Goal: Task Accomplishment & Management: Manage account settings

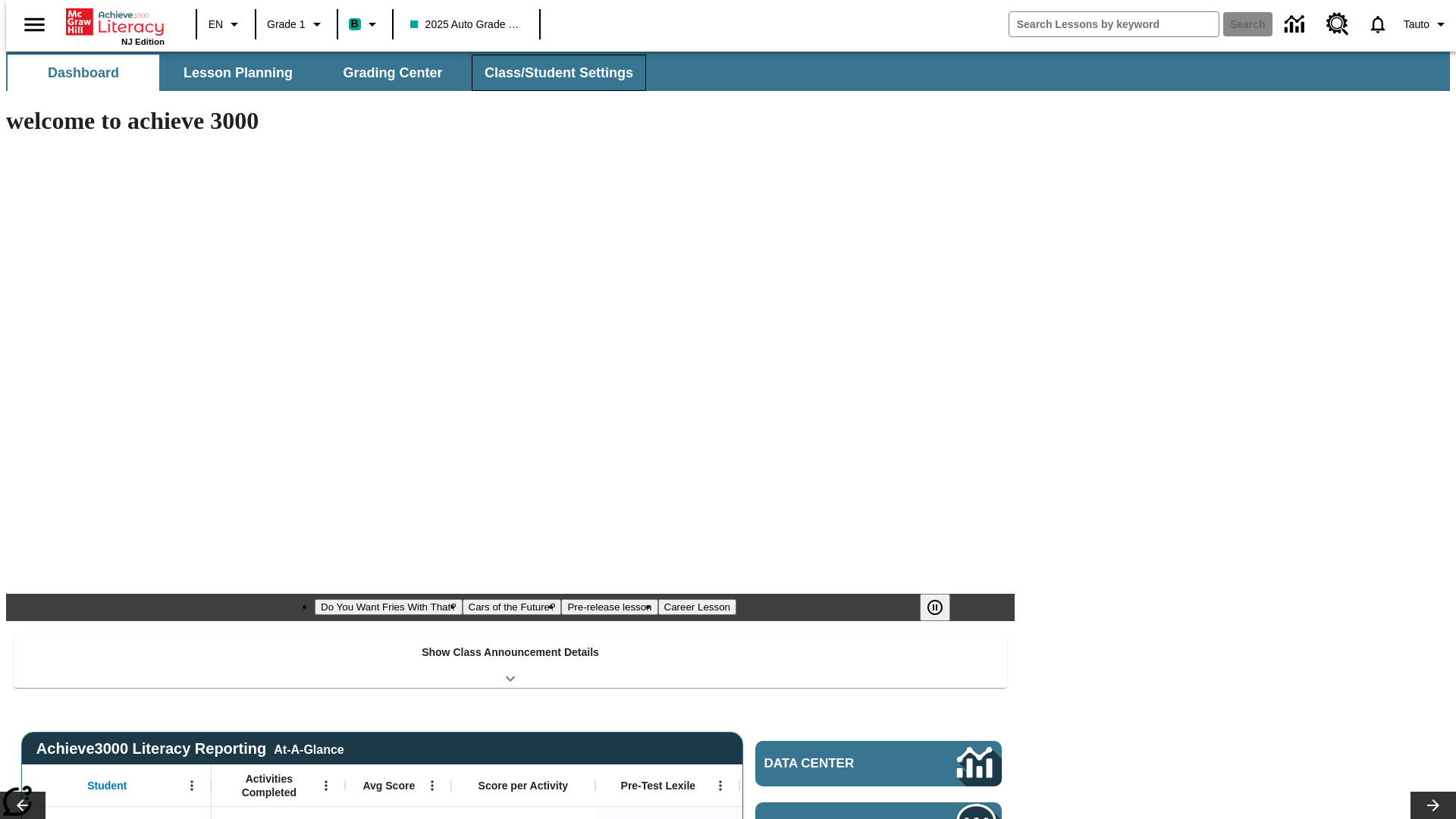
click at [551, 73] on span "Class/Student Settings" at bounding box center [559, 73] width 148 height 18
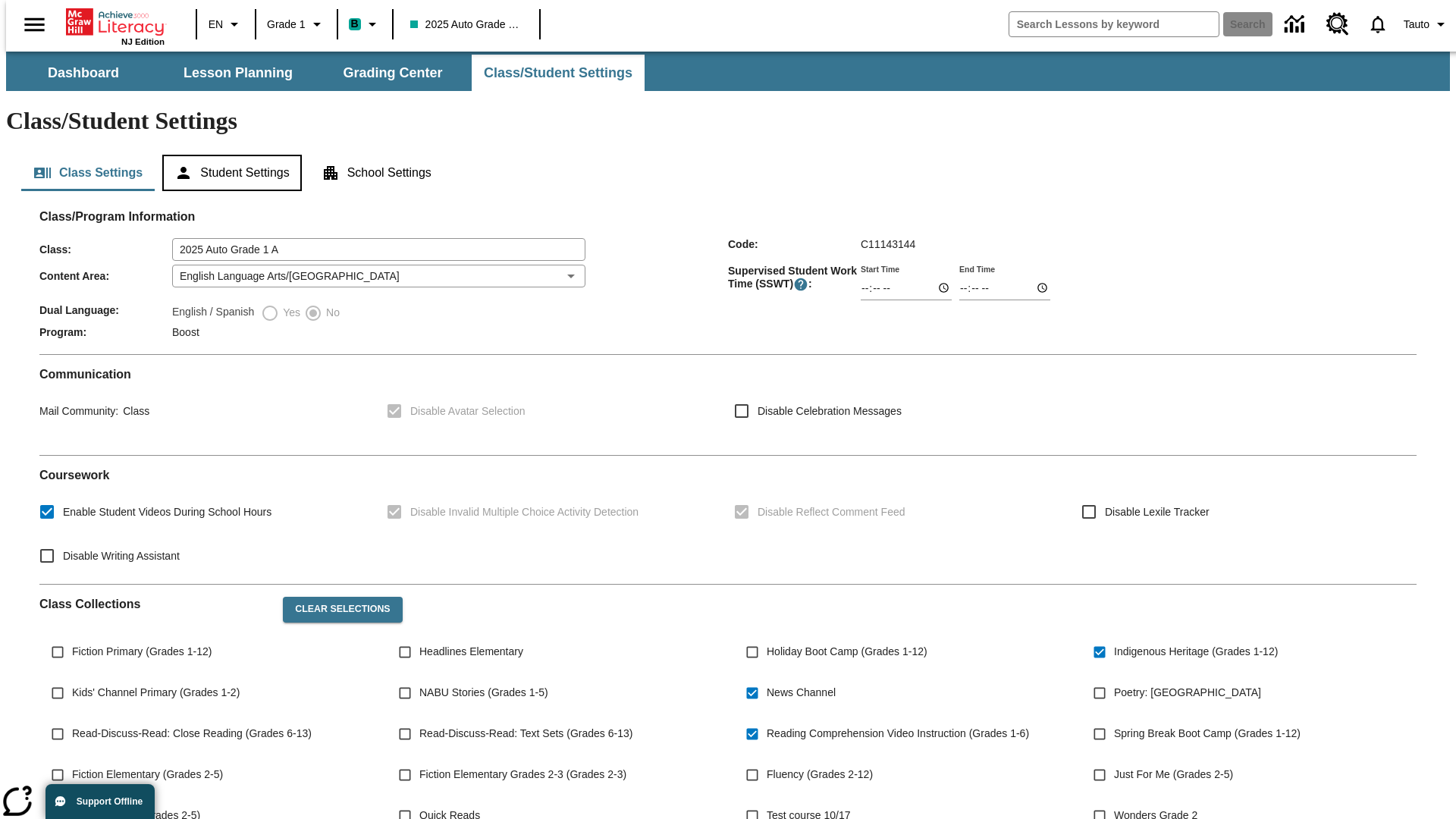
click at [228, 155] on button "Student Settings" at bounding box center [231, 173] width 139 height 36
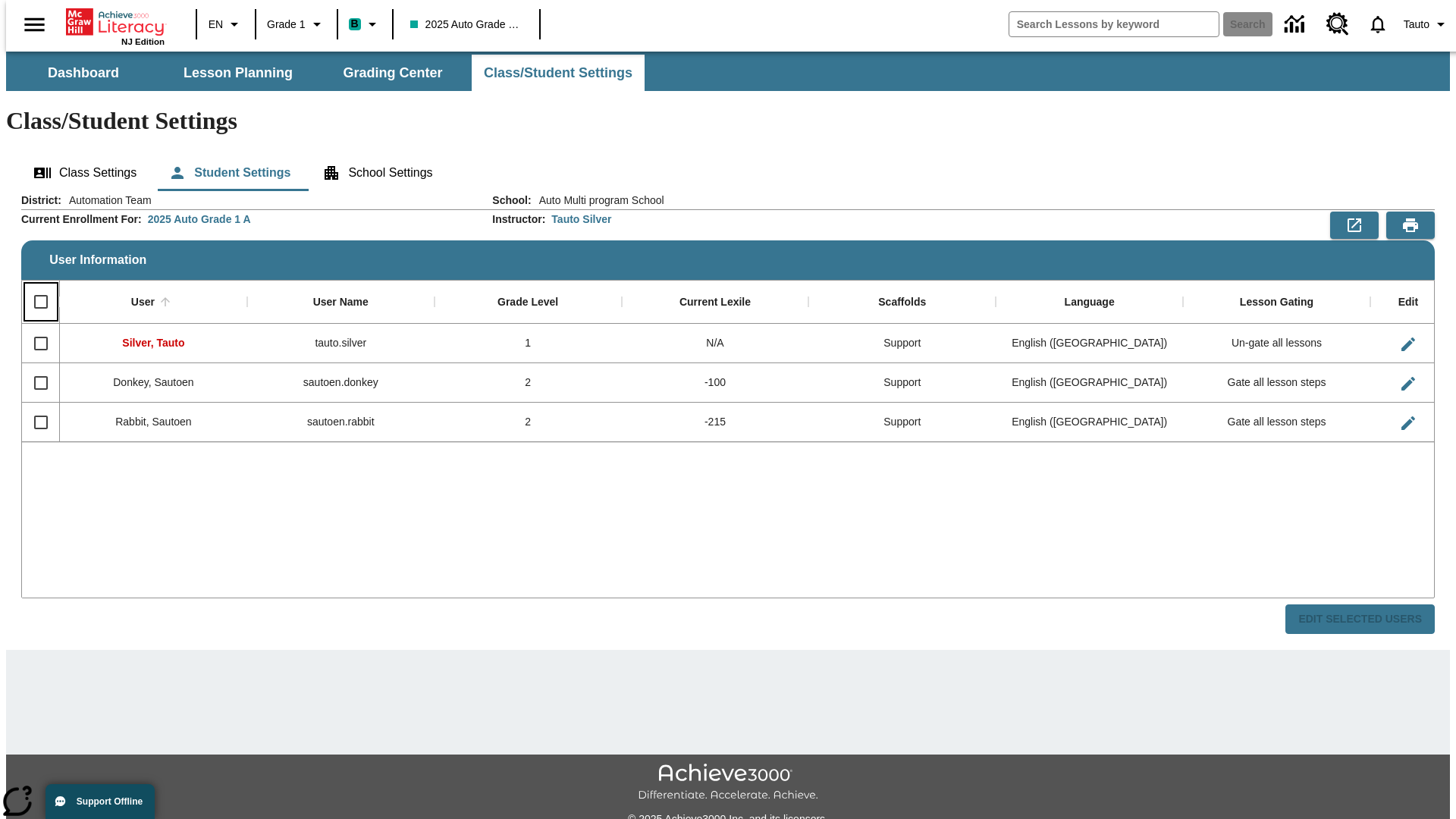
click at [35, 286] on input "Select all rows" at bounding box center [41, 302] width 32 height 32
checkbox input "true"
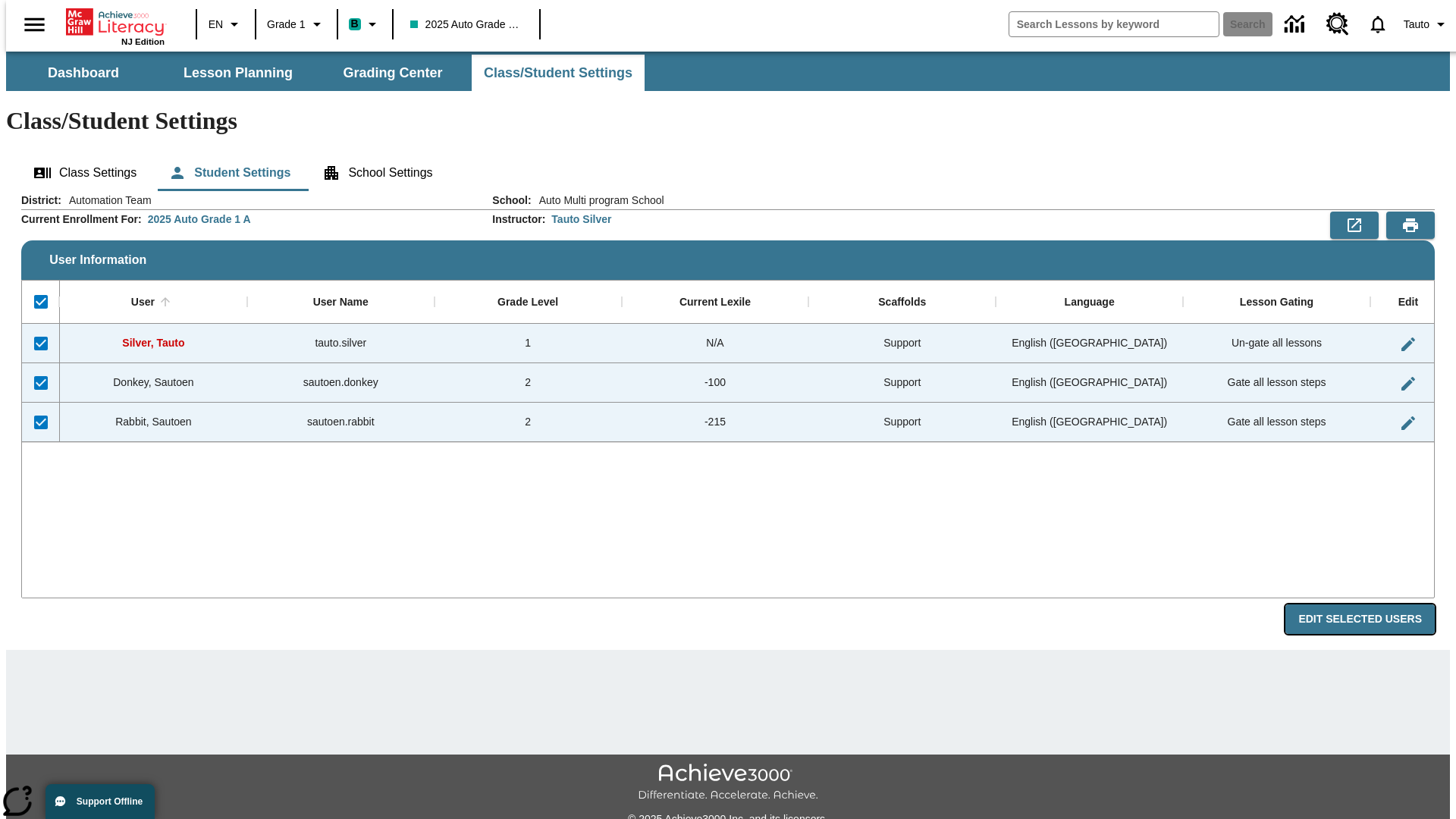
click at [1372, 605] on button "Edit Selected Users" at bounding box center [1360, 619] width 149 height 30
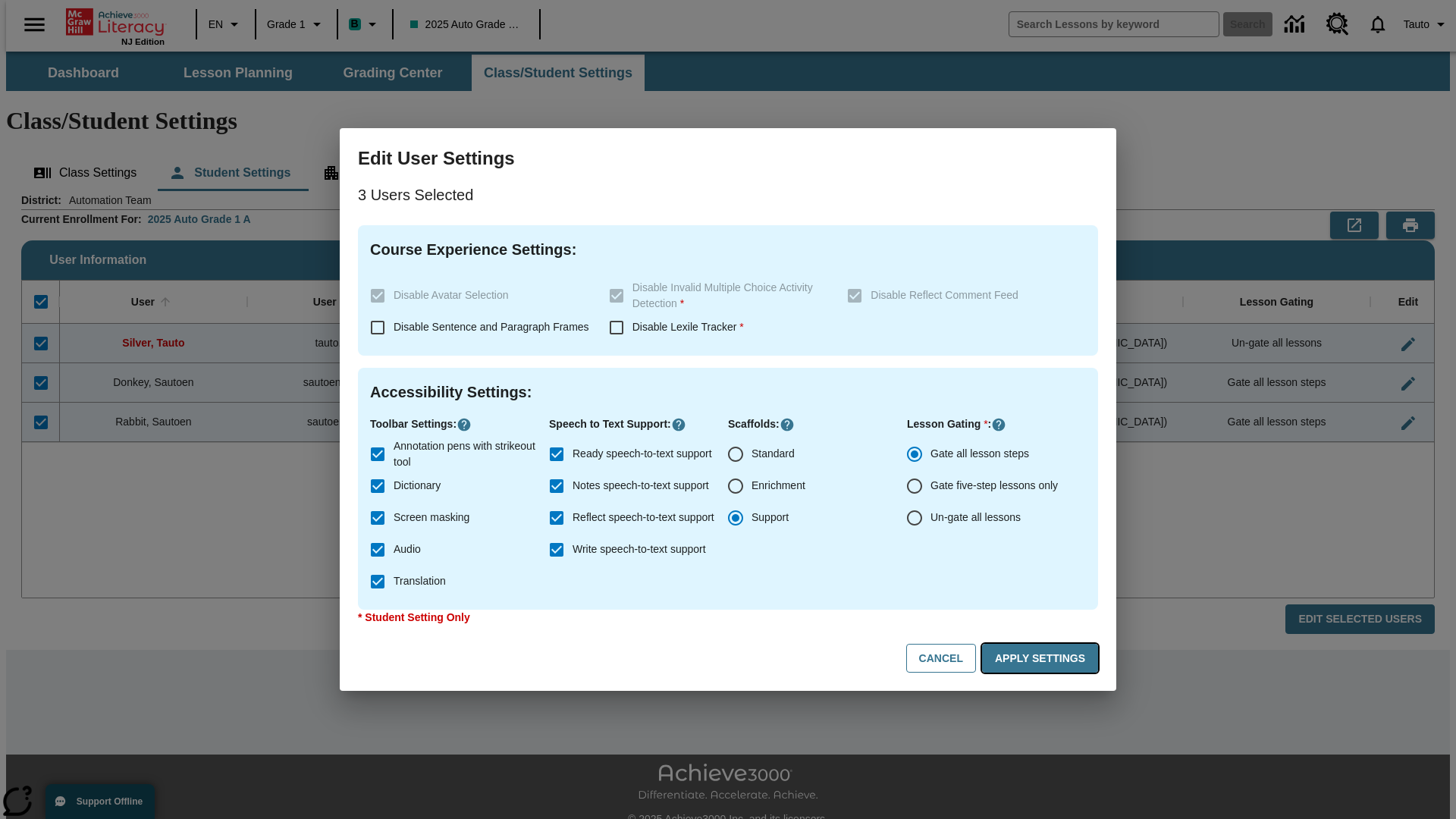
click at [1043, 658] on button "Apply Settings" at bounding box center [1039, 658] width 116 height 30
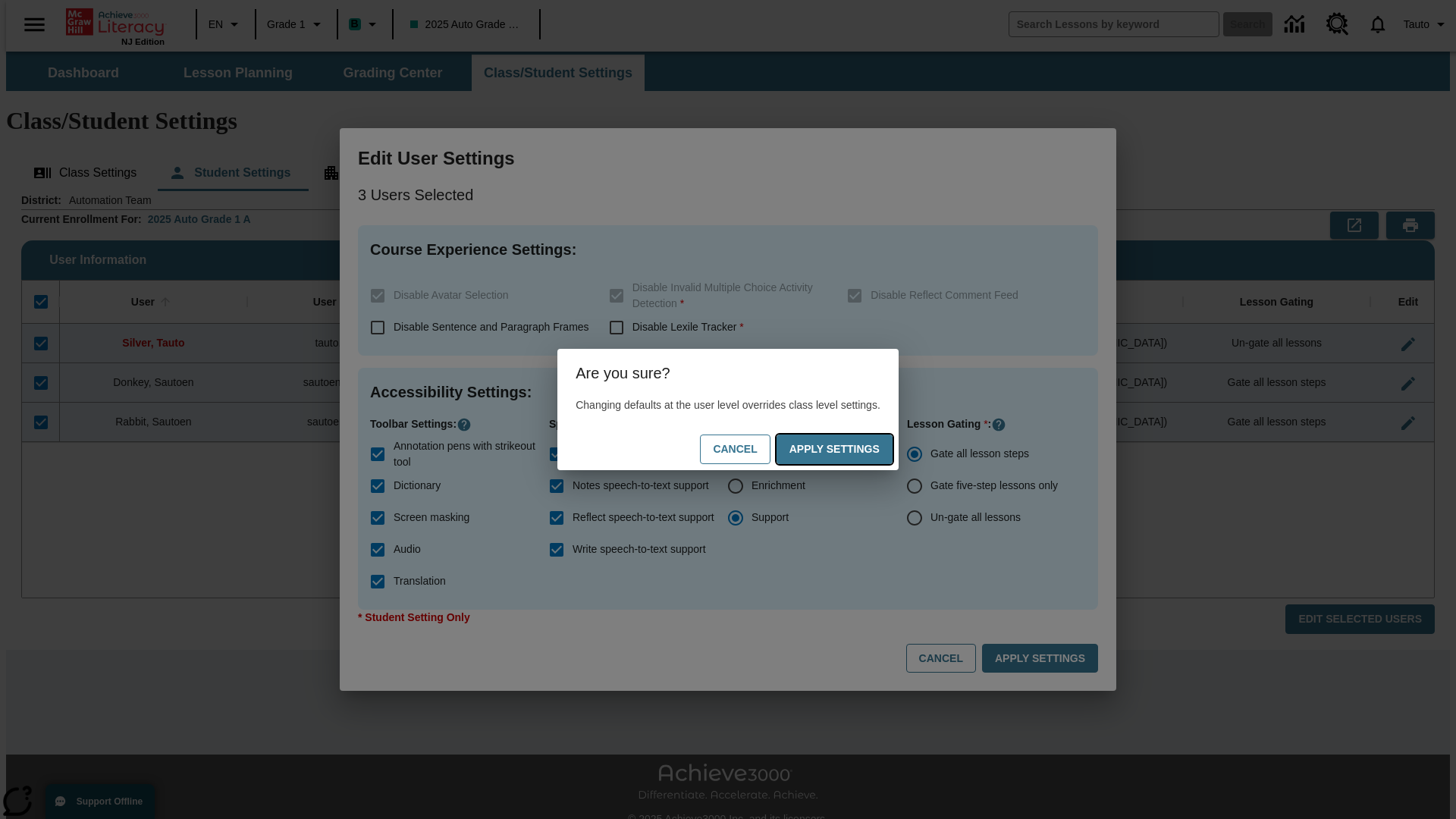
click at [849, 449] on button "Apply Settings" at bounding box center [834, 449] width 116 height 30
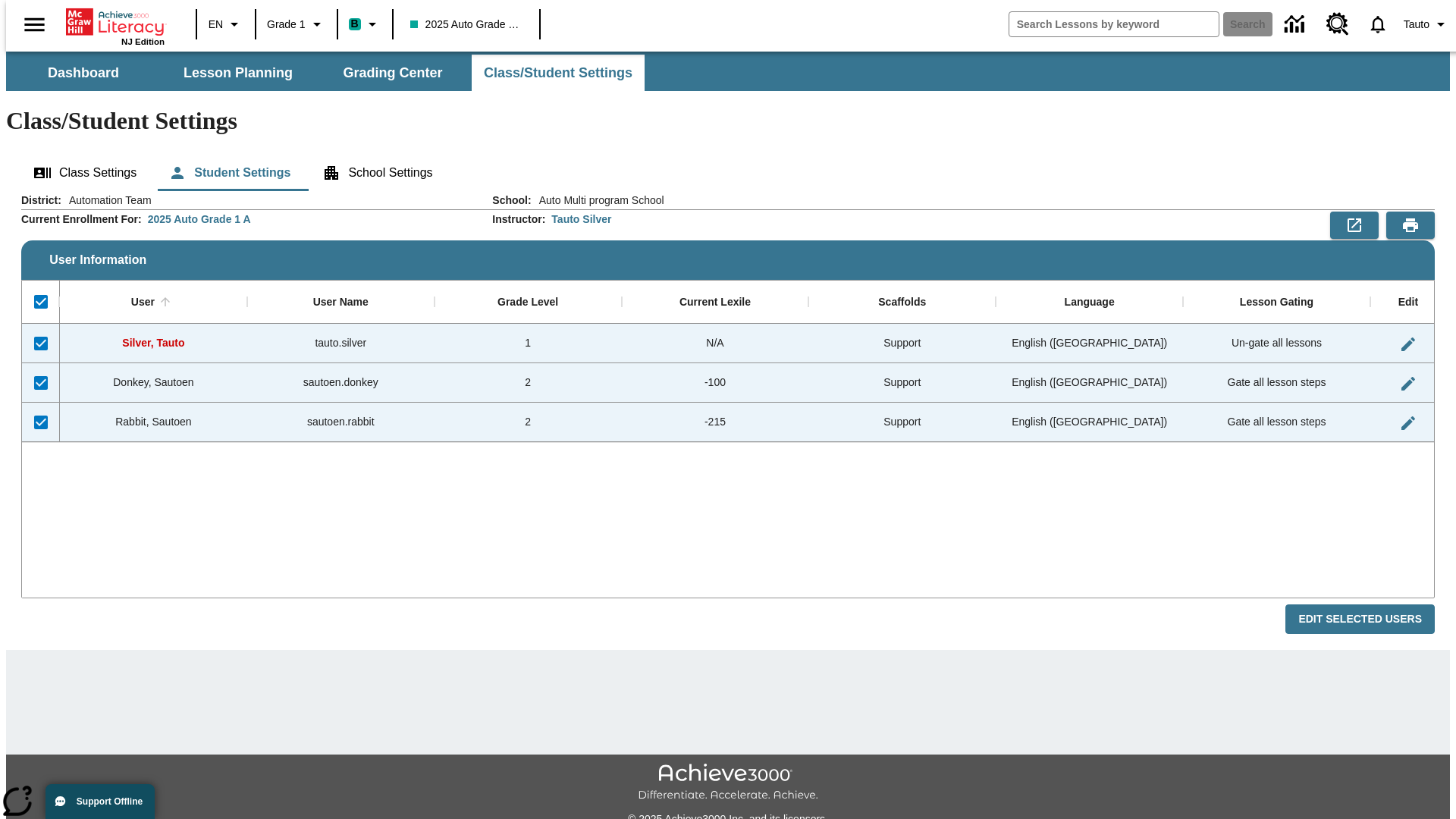
checkbox input "false"
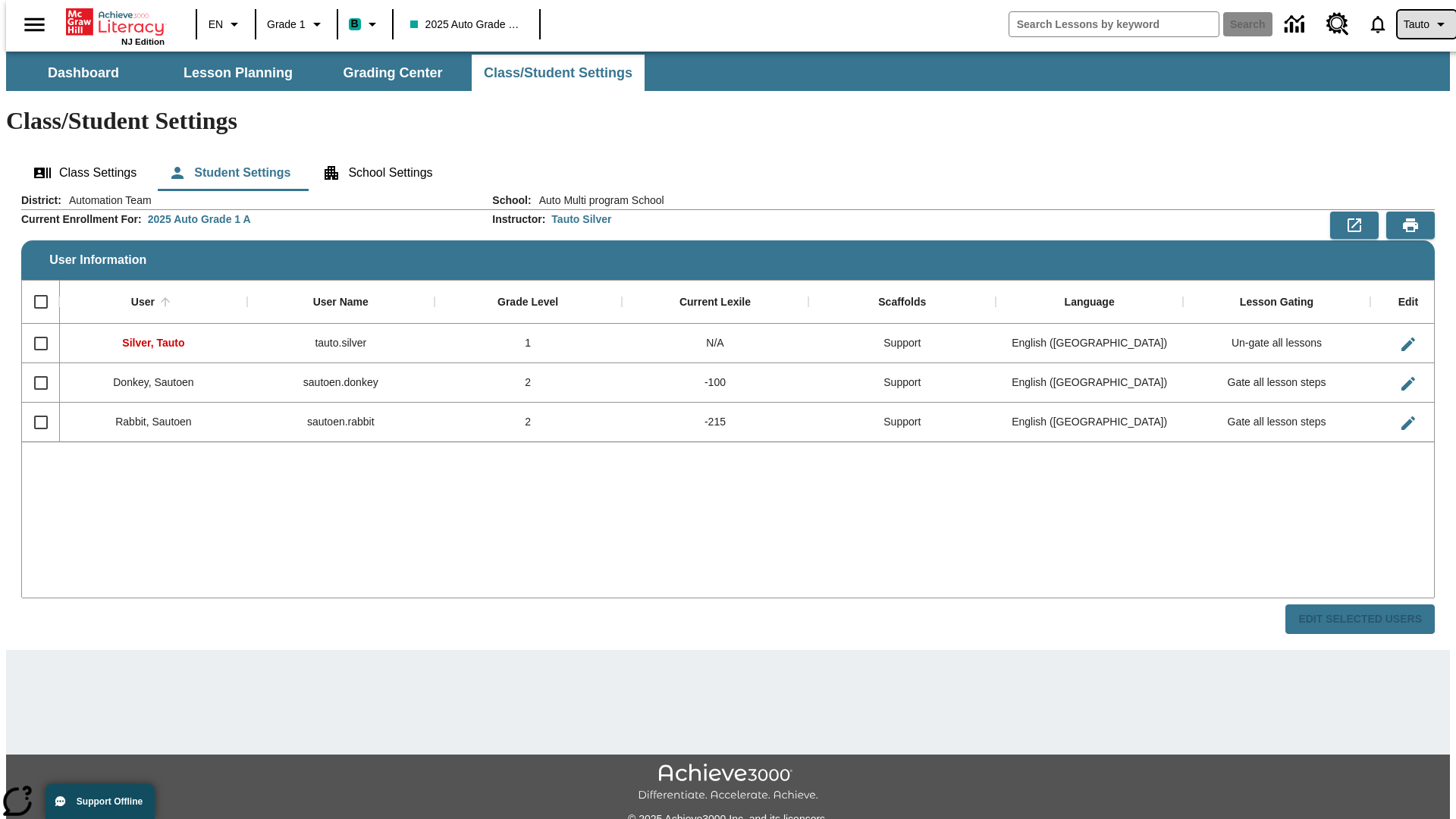
click at [1418, 24] on span "Tauto" at bounding box center [1416, 25] width 26 height 16
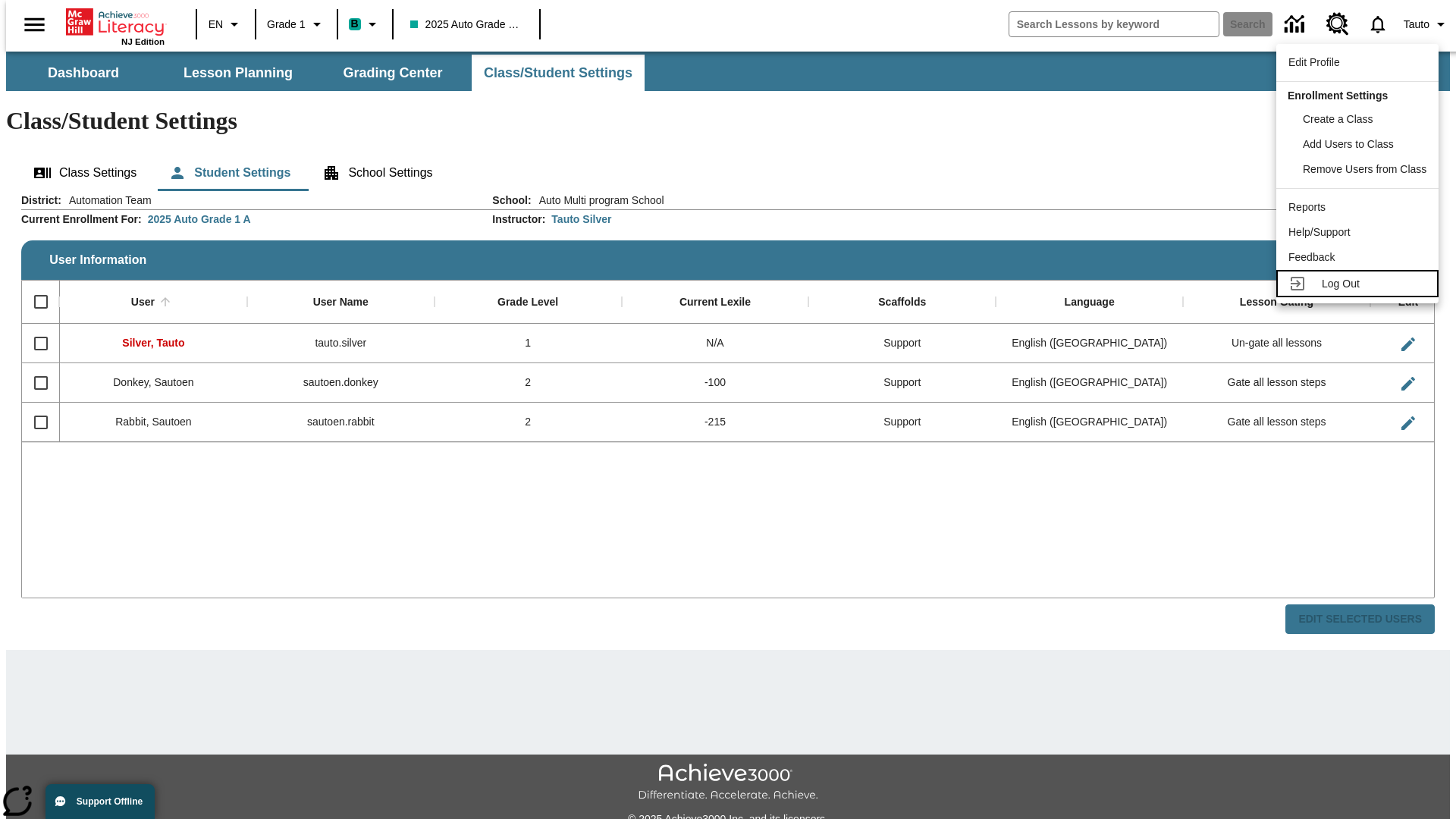
click at [1360, 283] on span "Log Out" at bounding box center [1340, 283] width 38 height 12
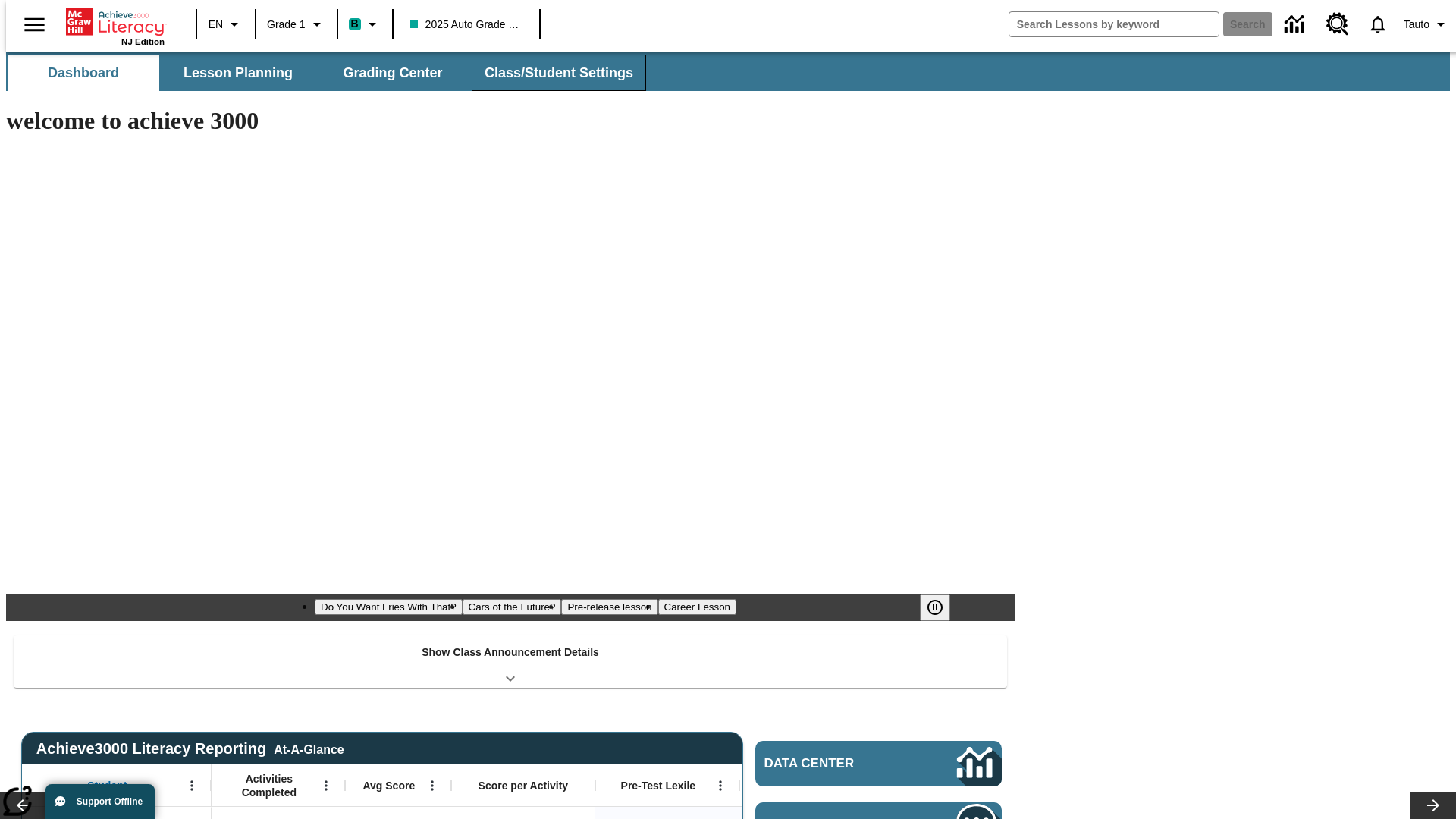
click at [551, 73] on span "Class/Student Settings" at bounding box center [559, 73] width 148 height 18
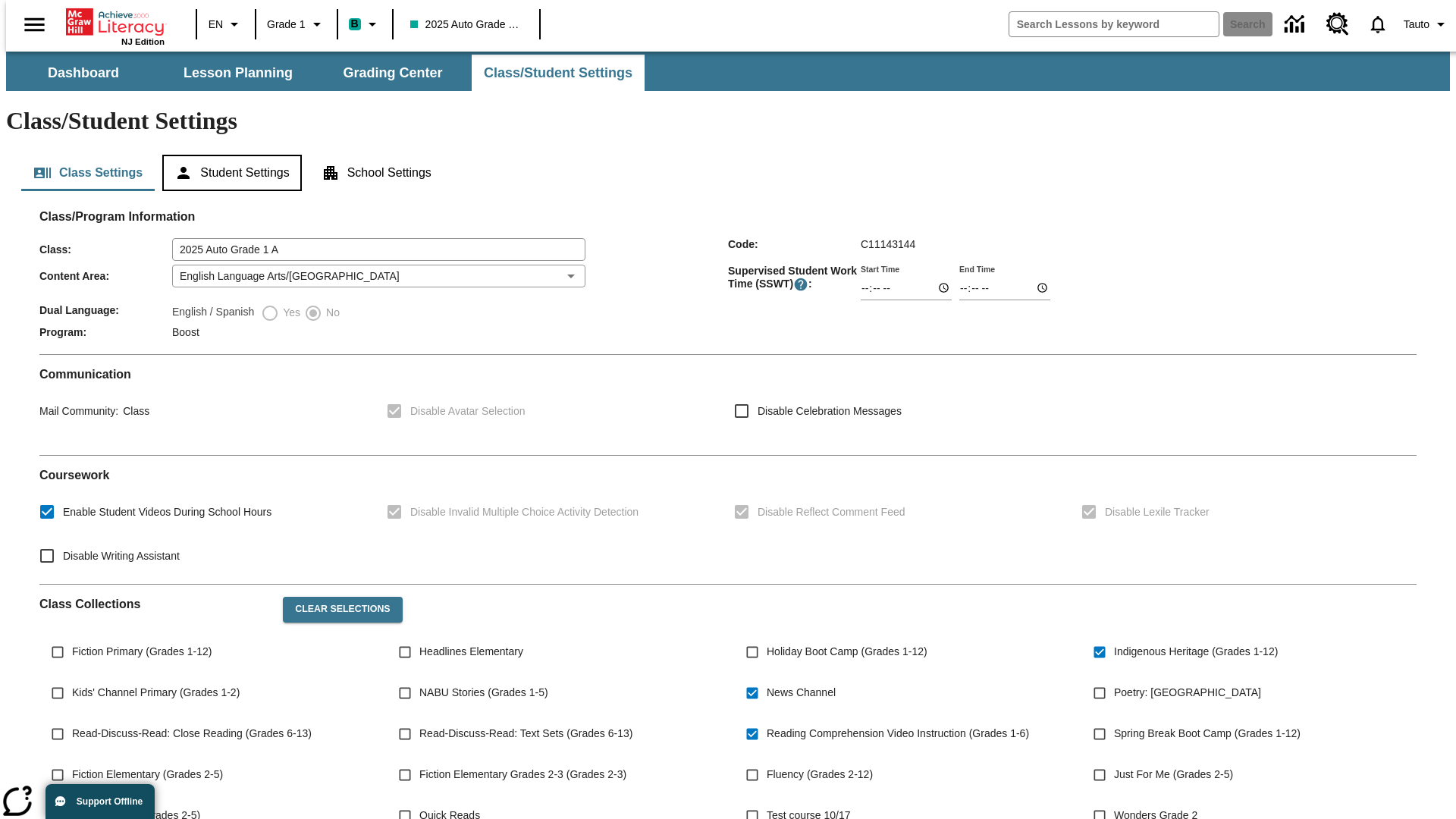
click at [228, 155] on button "Student Settings" at bounding box center [231, 173] width 139 height 36
